Goal: Check status

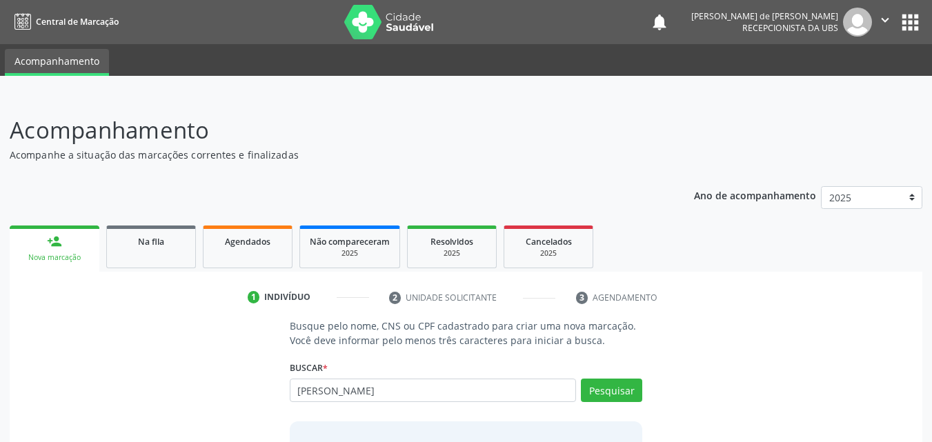
type input "[PERSON_NAME]"
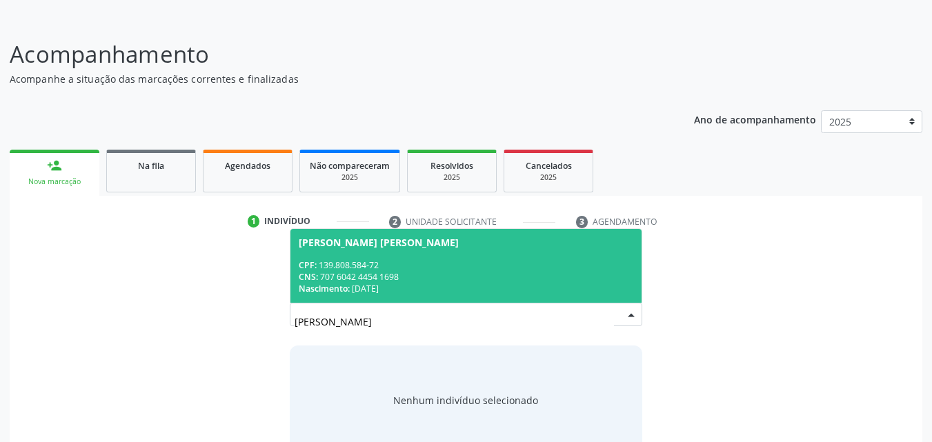
scroll to position [109, 0]
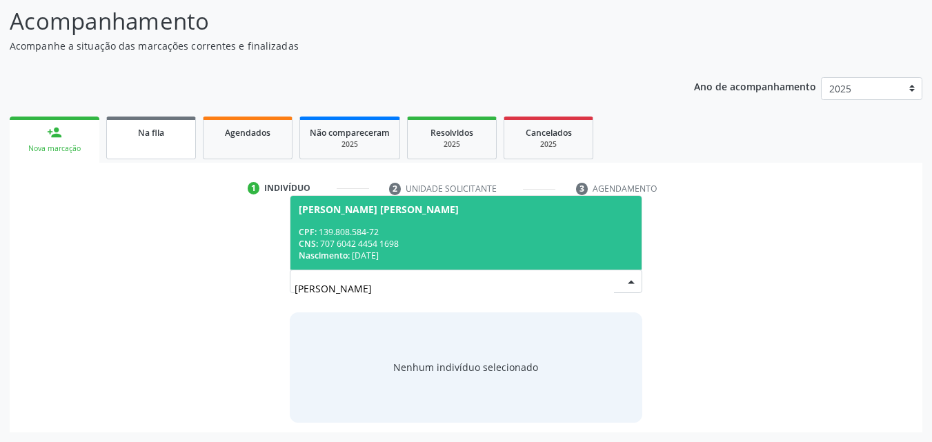
click at [164, 142] on link "Na fila" at bounding box center [151, 138] width 90 height 43
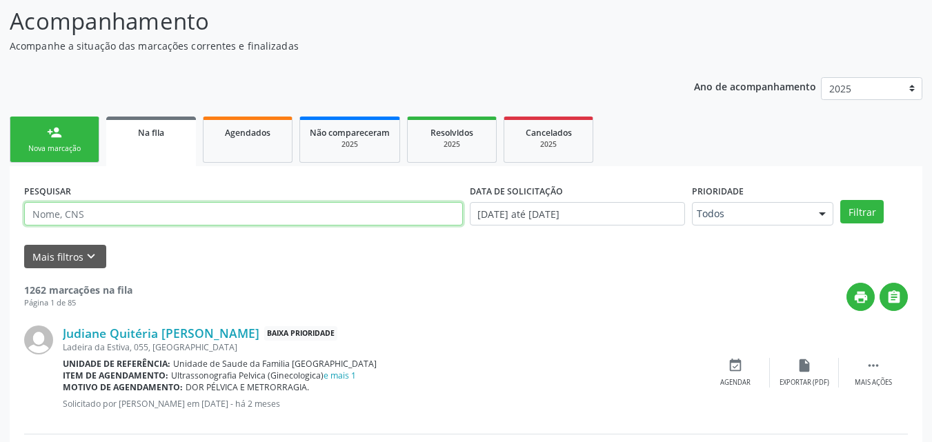
click at [179, 215] on input "text" at bounding box center [243, 213] width 439 height 23
click at [840, 200] on button "Filtrar" at bounding box center [861, 211] width 43 height 23
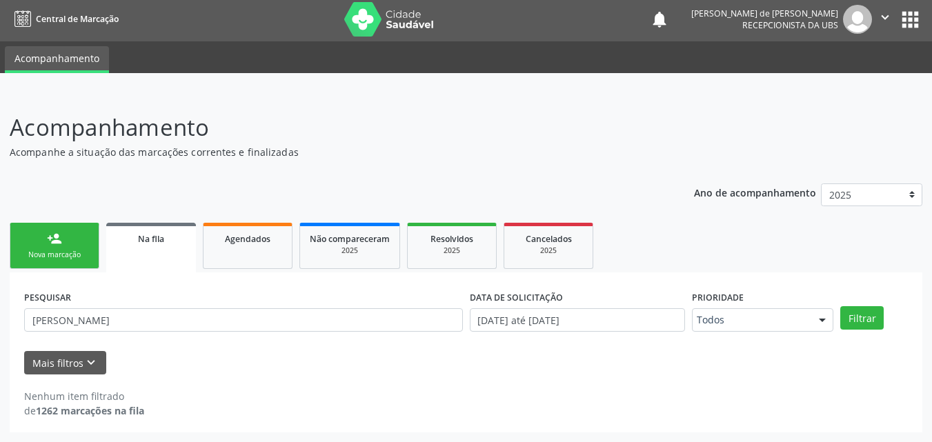
scroll to position [3, 0]
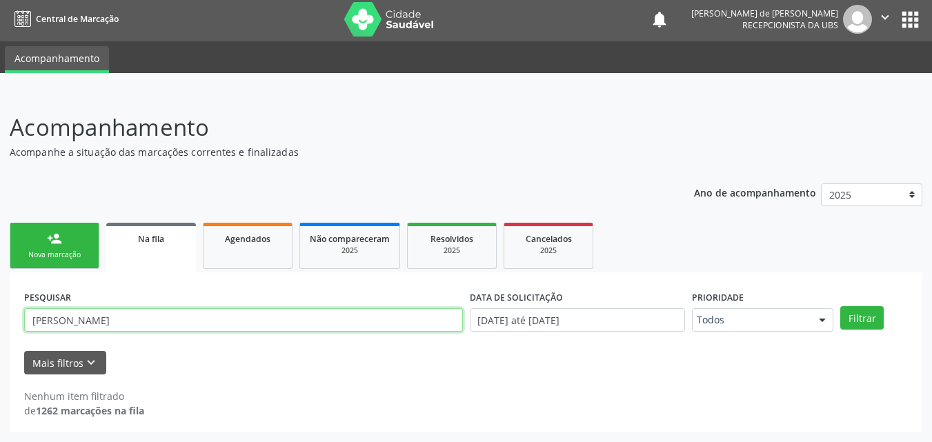
click at [121, 325] on input "[PERSON_NAME]" at bounding box center [243, 319] width 439 height 23
type input "C"
